Goal: Find specific page/section: Find specific page/section

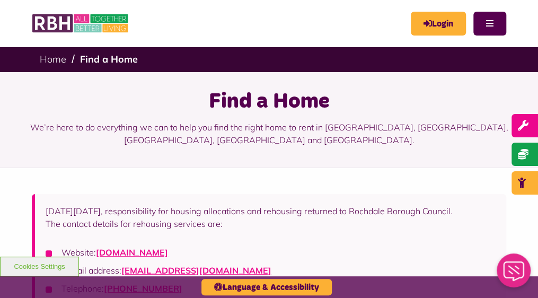
click at [170, 57] on ul "Home Find a Home" at bounding box center [269, 59] width 459 height 28
click at [138, 58] on link "Find a Home" at bounding box center [109, 59] width 58 height 12
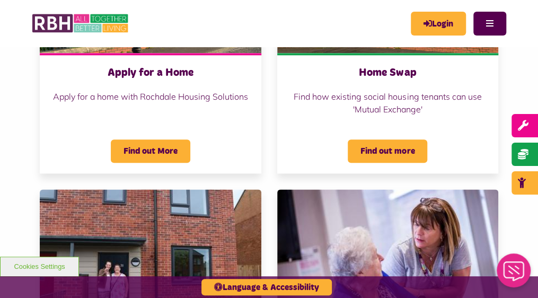
scroll to position [424, 0]
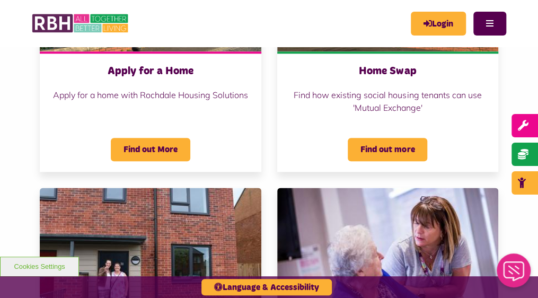
click at [127, 101] on p "Apply for a home with Rochdale Housing Solutions" at bounding box center [150, 95] width 200 height 13
